Goal: Task Accomplishment & Management: Use online tool/utility

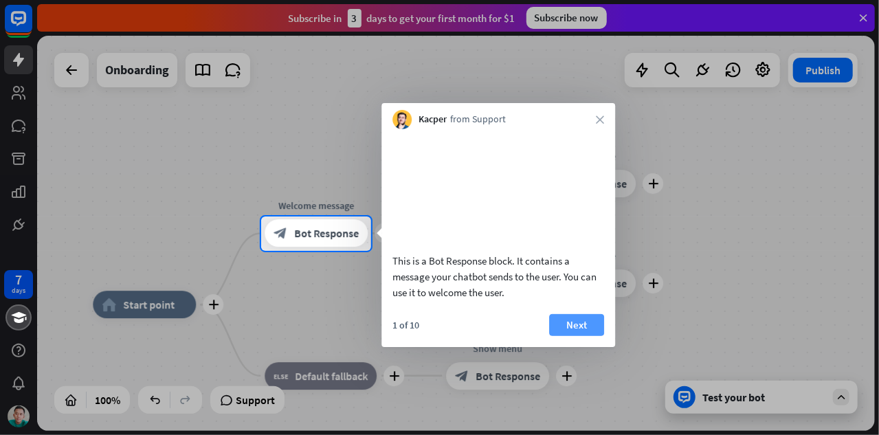
click at [569, 336] on button "Next" at bounding box center [576, 325] width 55 height 22
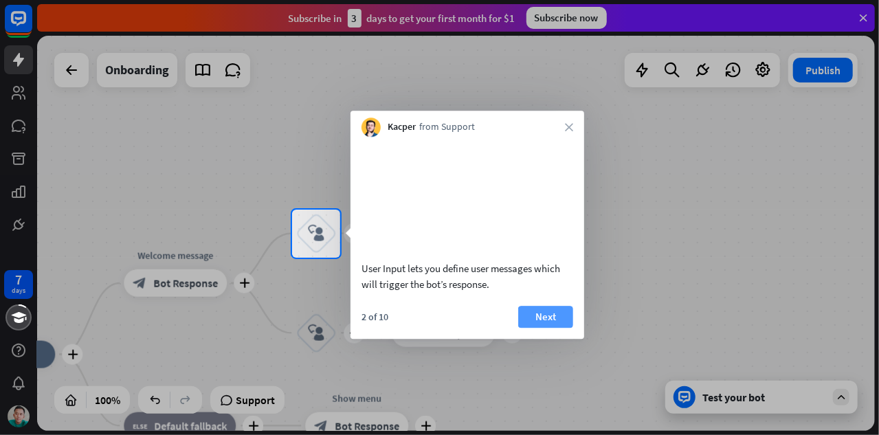
click at [539, 328] on button "Next" at bounding box center [545, 317] width 55 height 22
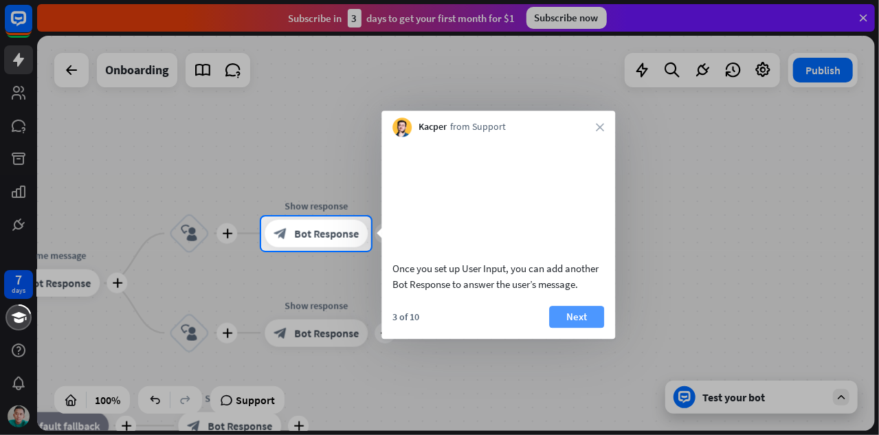
click at [571, 328] on button "Next" at bounding box center [576, 317] width 55 height 22
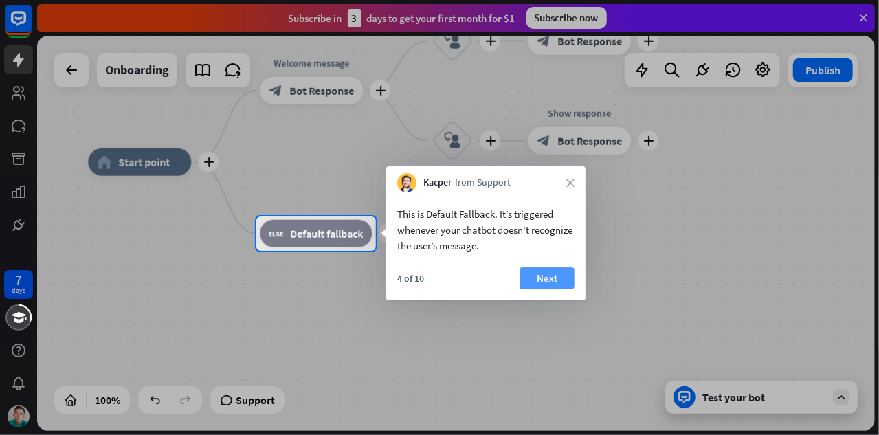
click at [549, 275] on button "Next" at bounding box center [547, 278] width 55 height 22
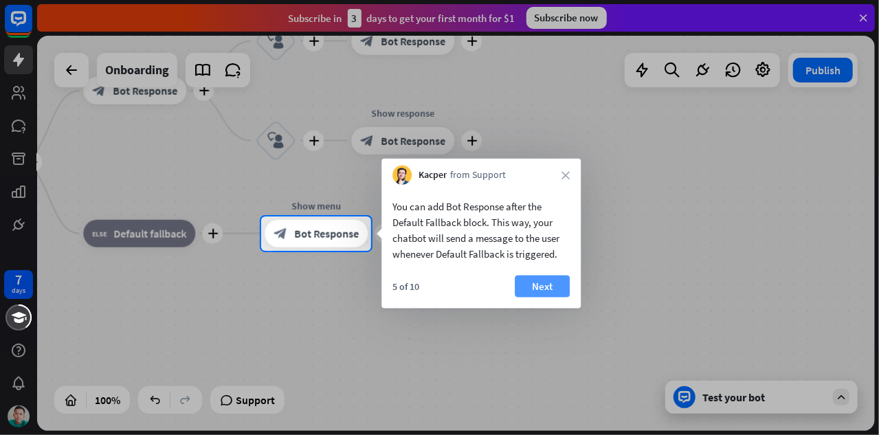
click at [549, 283] on button "Next" at bounding box center [542, 287] width 55 height 22
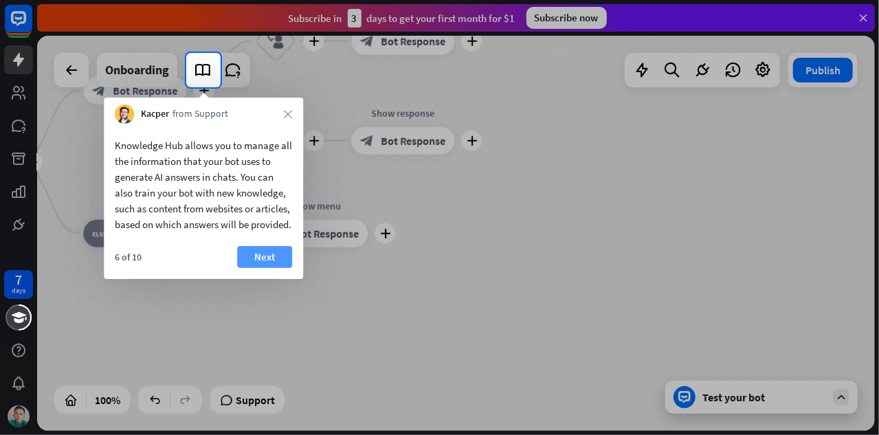
click at [269, 268] on button "Next" at bounding box center [264, 257] width 55 height 22
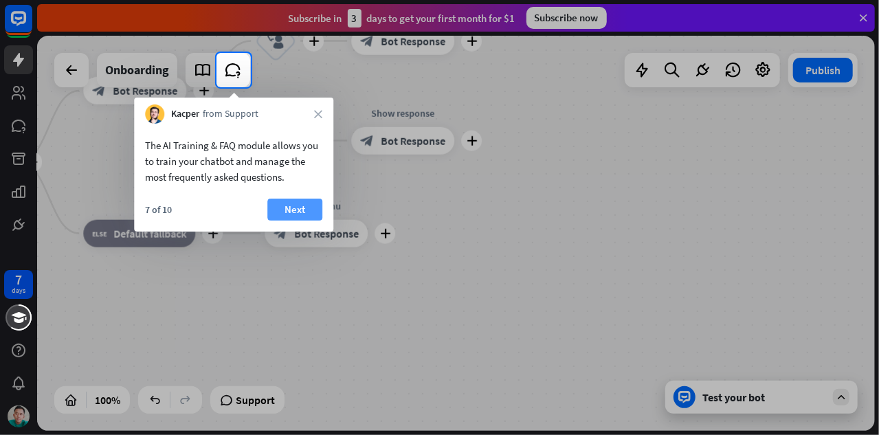
click at [307, 205] on button "Next" at bounding box center [294, 210] width 55 height 22
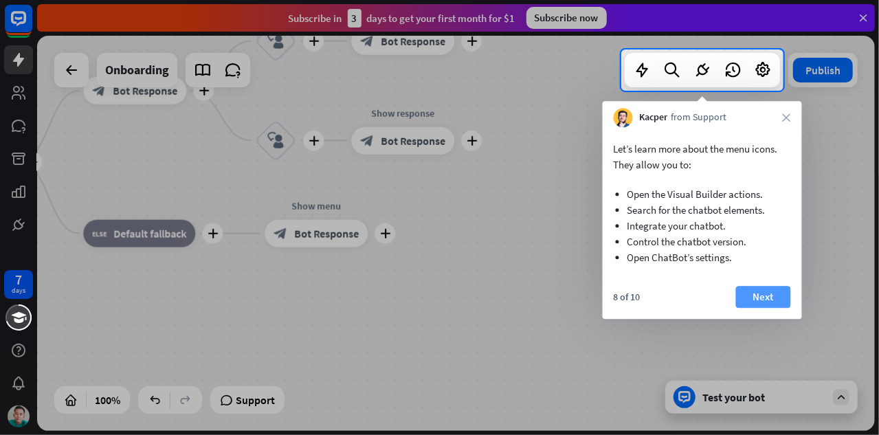
click at [768, 295] on button "Next" at bounding box center [763, 297] width 55 height 22
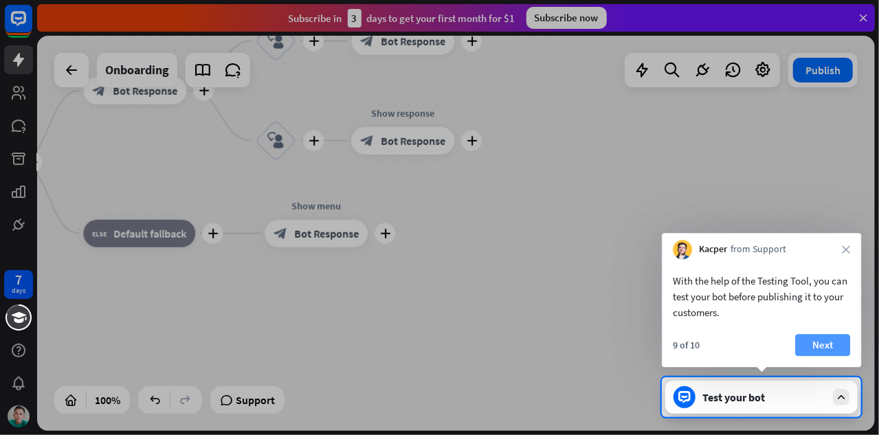
click at [828, 340] on button "Next" at bounding box center [822, 345] width 55 height 22
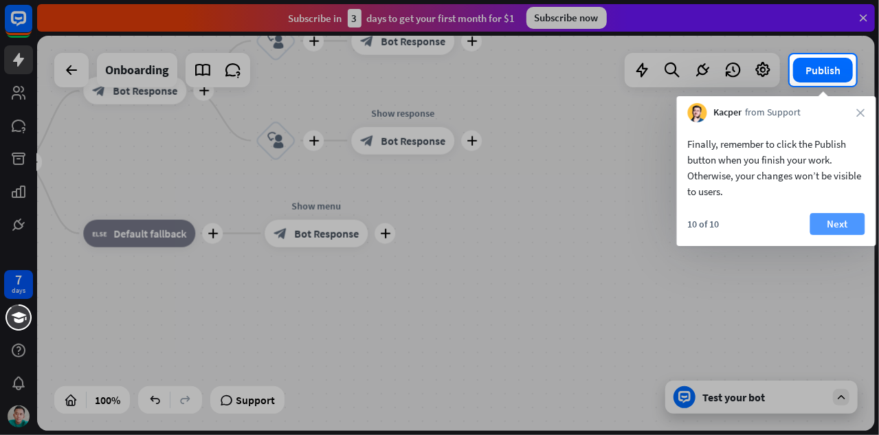
click at [822, 221] on button "Next" at bounding box center [837, 224] width 55 height 22
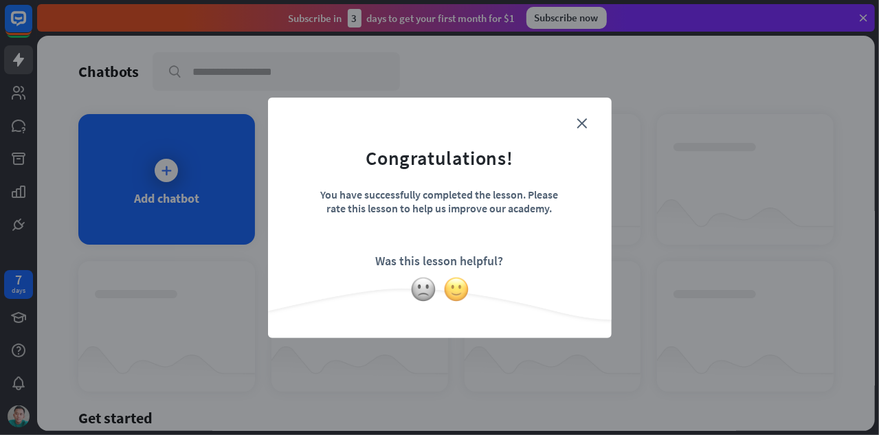
click at [461, 294] on img at bounding box center [456, 289] width 26 height 26
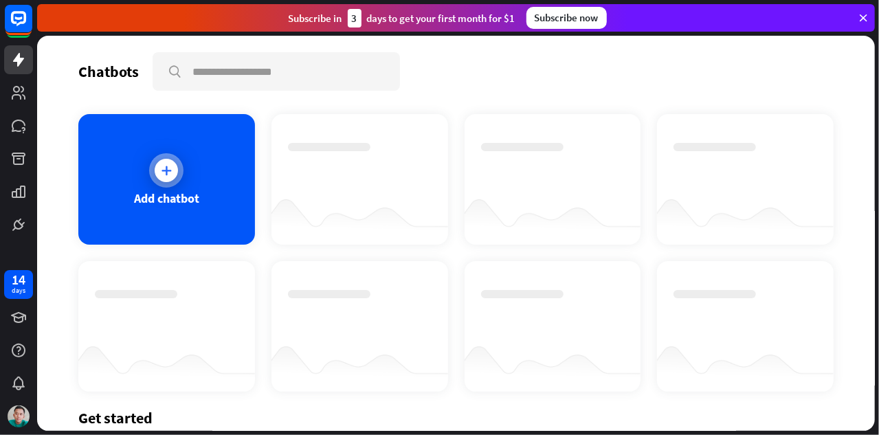
click at [164, 177] on div at bounding box center [166, 170] width 23 height 23
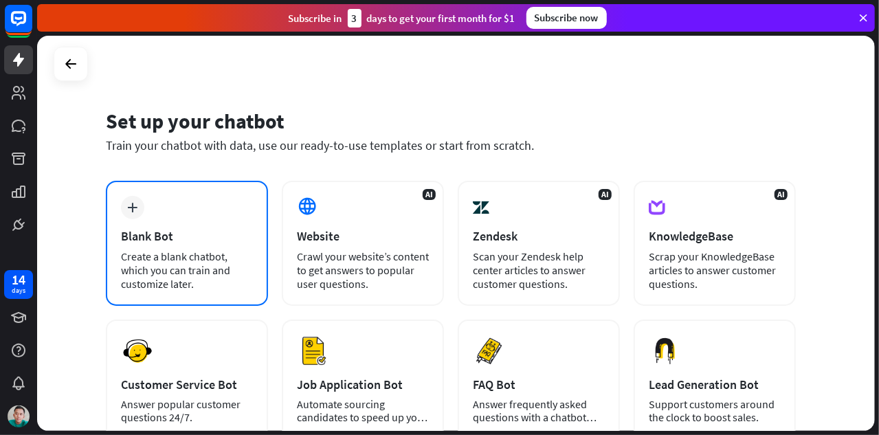
click at [190, 236] on div "Blank Bot" at bounding box center [187, 236] width 132 height 16
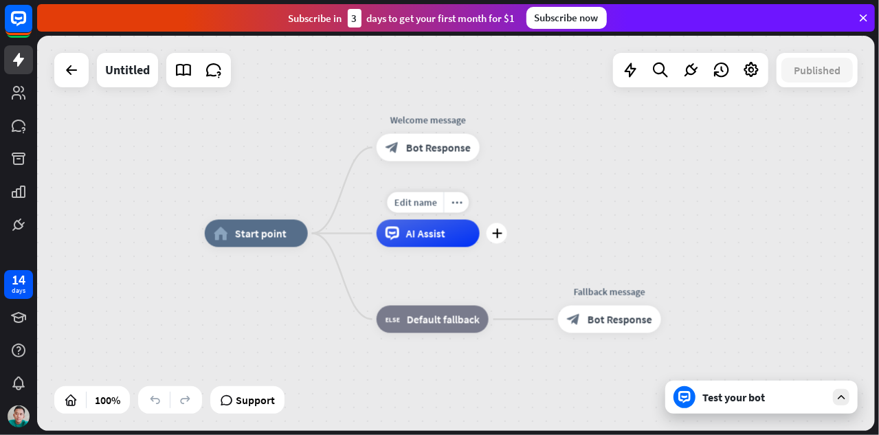
click at [441, 245] on div "AI Assist" at bounding box center [428, 233] width 103 height 27
click at [496, 235] on icon "plus" at bounding box center [496, 234] width 10 height 10
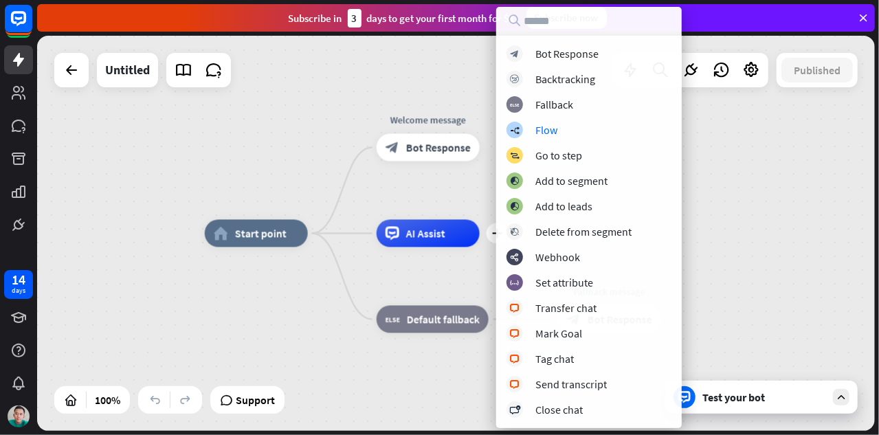
click at [701, 196] on div "home_2 Start point Welcome message block_bot_response Bot Response plus AI Assi…" at bounding box center [456, 233] width 838 height 395
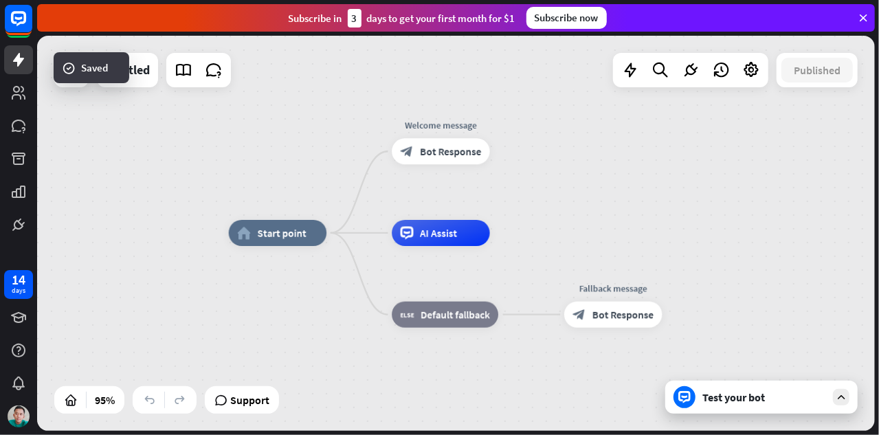
click at [860, 16] on icon at bounding box center [863, 18] width 12 height 12
